Goal: Information Seeking & Learning: Learn about a topic

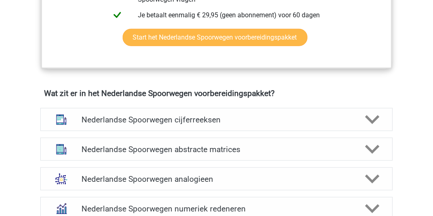
scroll to position [576, 0]
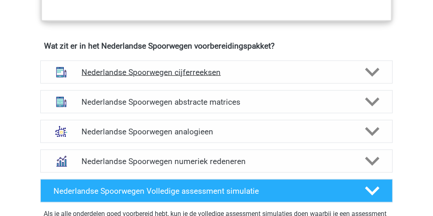
click at [367, 69] on polygon at bounding box center [372, 72] width 14 height 9
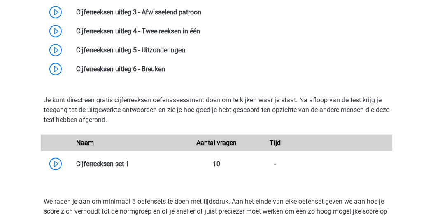
scroll to position [782, 0]
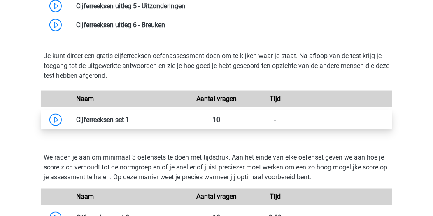
click at [129, 116] on link at bounding box center [129, 120] width 0 height 8
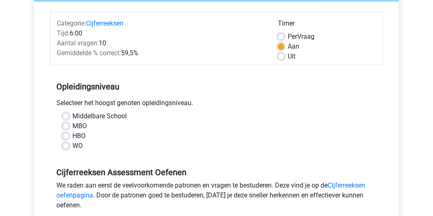
scroll to position [123, 0]
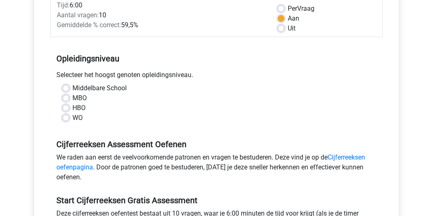
click at [72, 99] on label "MBO" at bounding box center [79, 98] width 14 height 10
click at [65, 99] on input "MBO" at bounding box center [66, 97] width 7 height 8
radio input "true"
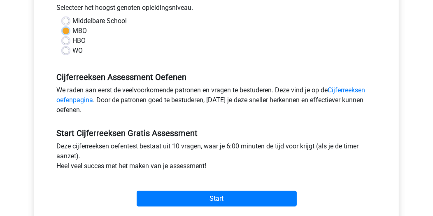
scroll to position [205, 0]
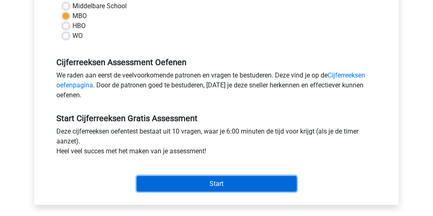
click at [233, 183] on input "Start" at bounding box center [217, 184] width 160 height 16
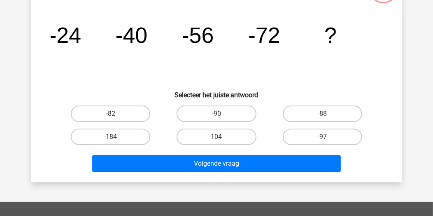
scroll to position [82, 0]
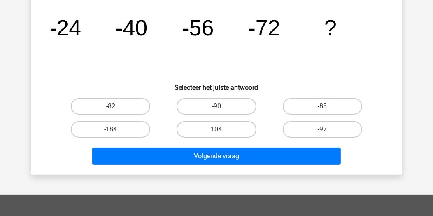
click at [304, 104] on label "-88" at bounding box center [322, 106] width 79 height 16
click at [322, 106] on input "-88" at bounding box center [324, 108] width 5 height 5
radio input "true"
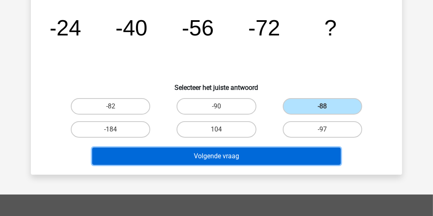
click at [218, 153] on button "Volgende vraag" at bounding box center [216, 155] width 249 height 17
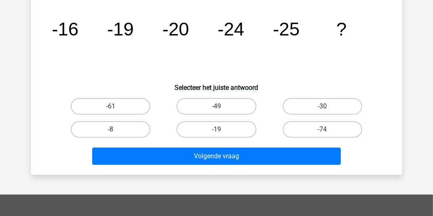
scroll to position [38, 0]
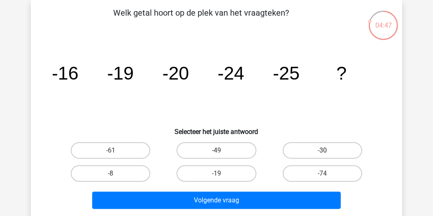
click at [301, 146] on label "-30" at bounding box center [322, 150] width 79 height 16
click at [322, 150] on input "-30" at bounding box center [324, 152] width 5 height 5
radio input "true"
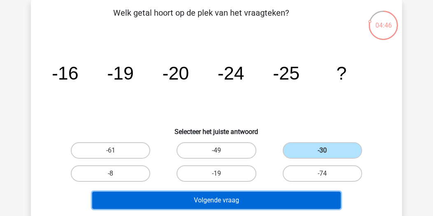
click at [253, 198] on button "Volgende vraag" at bounding box center [216, 199] width 249 height 17
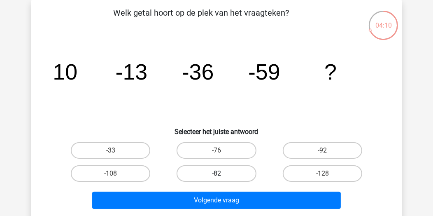
click at [224, 171] on label "-82" at bounding box center [216, 173] width 79 height 16
click at [222, 173] on input "-82" at bounding box center [218, 175] width 5 height 5
radio input "true"
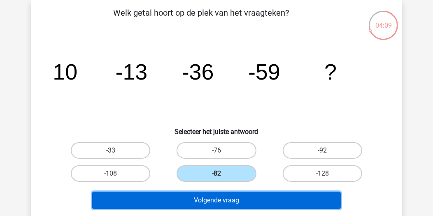
click at [223, 201] on button "Volgende vraag" at bounding box center [216, 199] width 249 height 17
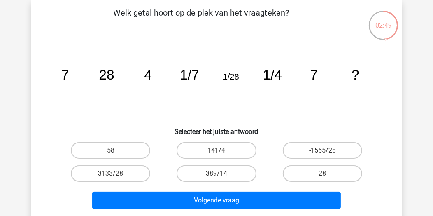
drag, startPoint x: 313, startPoint y: 172, endPoint x: 306, endPoint y: 186, distance: 15.6
click at [313, 172] on label "28" at bounding box center [322, 173] width 79 height 16
click at [322, 173] on input "28" at bounding box center [324, 175] width 5 height 5
radio input "true"
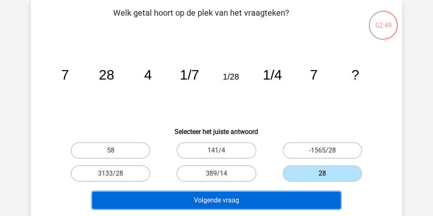
click at [294, 195] on button "Volgende vraag" at bounding box center [216, 199] width 249 height 17
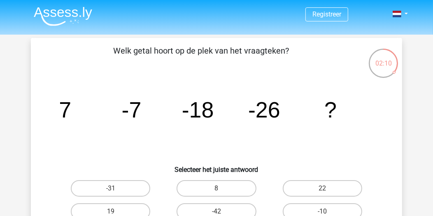
scroll to position [41, 0]
